Goal: Task Accomplishment & Management: Manage account settings

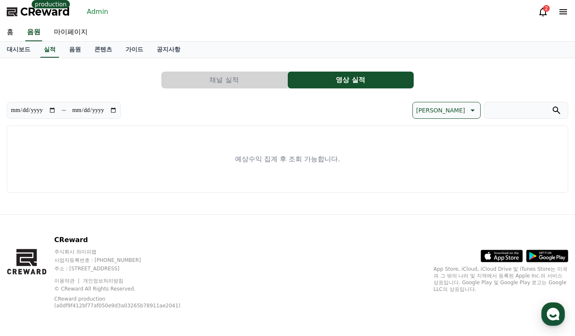
click at [358, 82] on button "영상 실적" at bounding box center [350, 80] width 126 height 17
click at [247, 77] on button "채널 실적" at bounding box center [224, 80] width 126 height 17
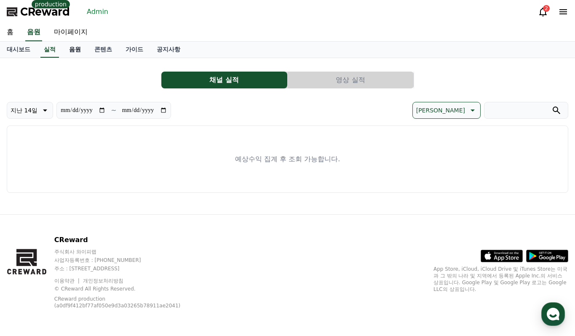
click at [82, 49] on link "음원" at bounding box center [74, 50] width 25 height 16
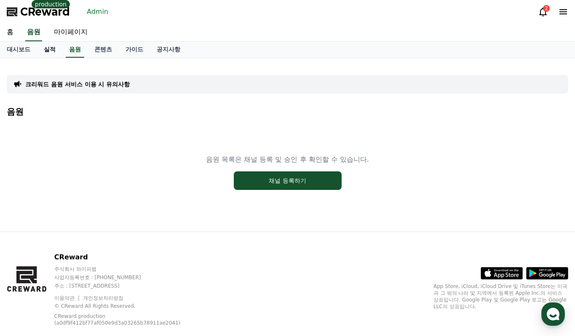
click at [58, 52] on link "실적" at bounding box center [49, 50] width 25 height 16
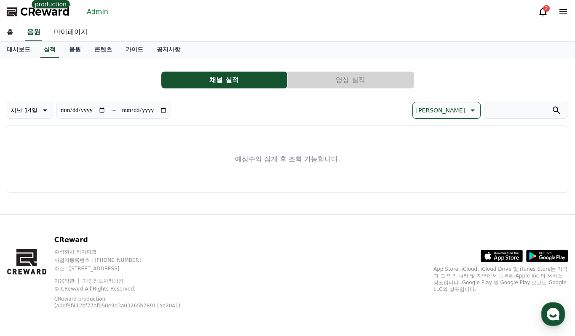
click at [106, 7] on link "Admin" at bounding box center [97, 11] width 28 height 13
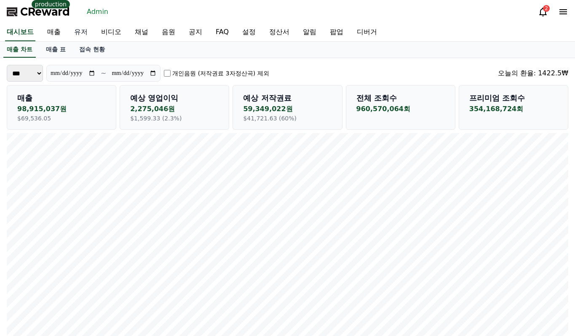
click at [79, 29] on link "유저" at bounding box center [80, 33] width 27 height 18
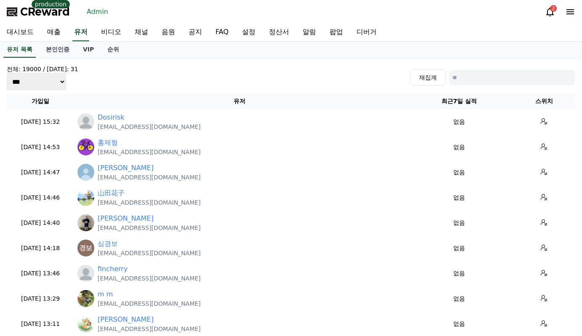
click at [100, 10] on link "Admin" at bounding box center [97, 11] width 28 height 13
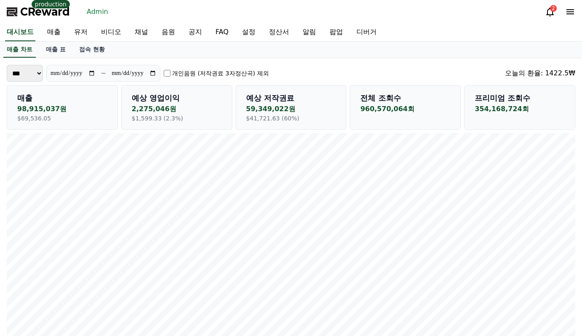
click at [45, 18] on span "CReward" at bounding box center [45, 11] width 50 height 13
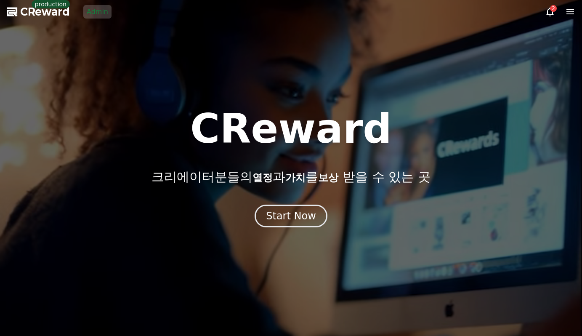
click at [95, 11] on link "Admin" at bounding box center [97, 11] width 28 height 13
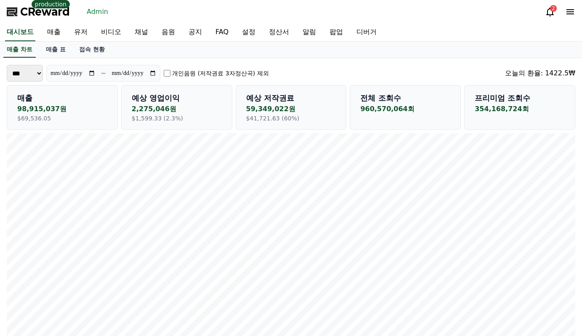
click at [50, 16] on span "CReward" at bounding box center [45, 11] width 50 height 13
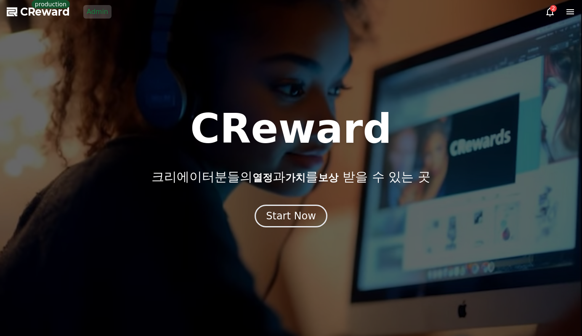
click at [97, 10] on link "Admin" at bounding box center [97, 11] width 28 height 13
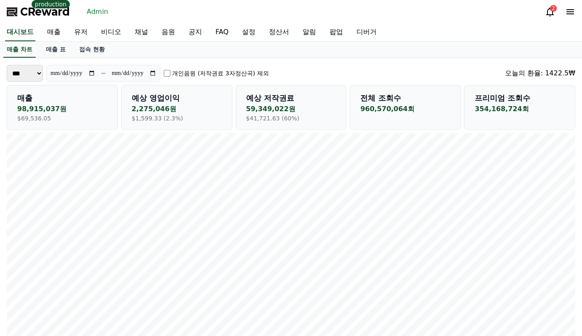
drag, startPoint x: 214, startPoint y: 8, endPoint x: 53, endPoint y: 13, distance: 161.3
click at [55, 12] on span "CReward" at bounding box center [45, 11] width 50 height 13
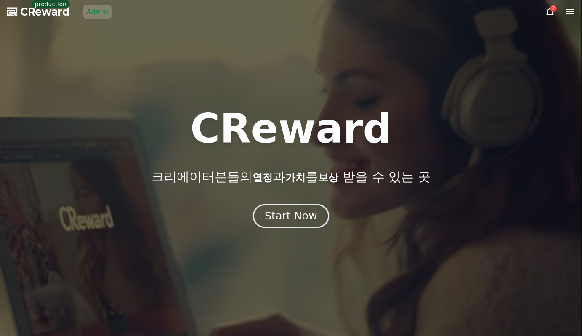
click at [279, 210] on div "Start Now" at bounding box center [291, 216] width 52 height 14
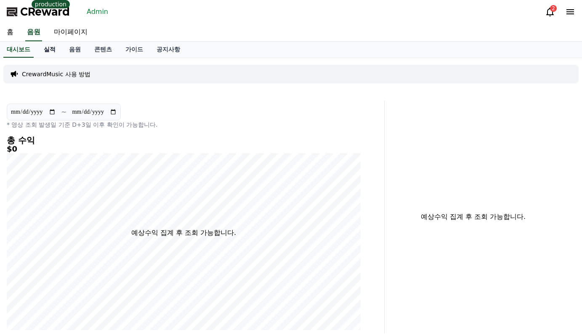
click at [52, 46] on link "실적" at bounding box center [49, 50] width 25 height 16
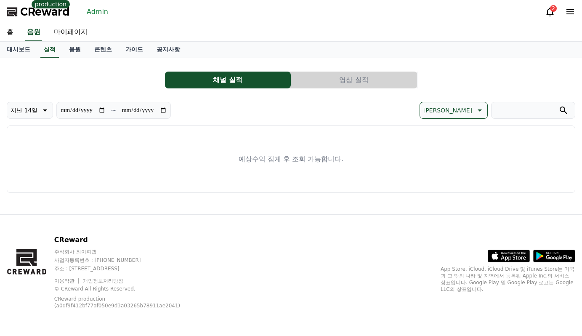
drag, startPoint x: 372, startPoint y: 43, endPoint x: 352, endPoint y: 34, distance: 22.2
click at [372, 43] on div "대시보드 실적 음원 콘텐츠 가이드 공지사항" at bounding box center [291, 50] width 582 height 16
click at [102, 17] on link "Admin" at bounding box center [97, 11] width 28 height 13
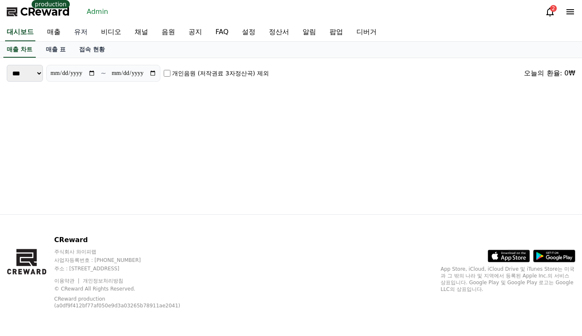
click at [88, 35] on link "유저" at bounding box center [80, 33] width 27 height 18
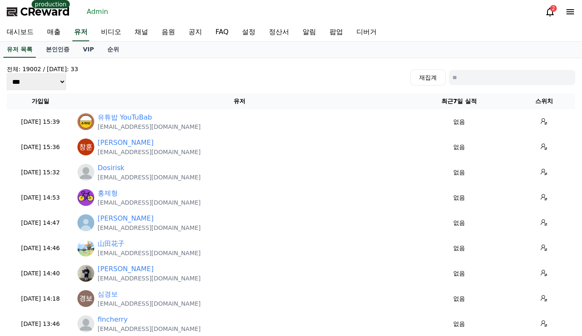
drag, startPoint x: 479, startPoint y: 87, endPoint x: 479, endPoint y: 82, distance: 4.3
click at [479, 85] on div "전체: 19002 / [DATE]: 33 *** *** *** 재집계" at bounding box center [291, 77] width 569 height 25
click at [479, 82] on input at bounding box center [512, 77] width 126 height 15
paste input "**********"
type input "**********"
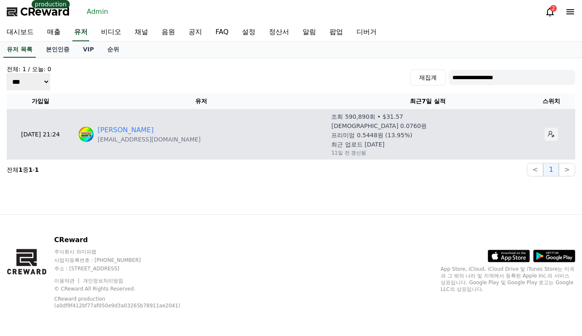
click at [545, 134] on button at bounding box center [551, 134] width 13 height 13
